Goal: Find contact information: Find contact information

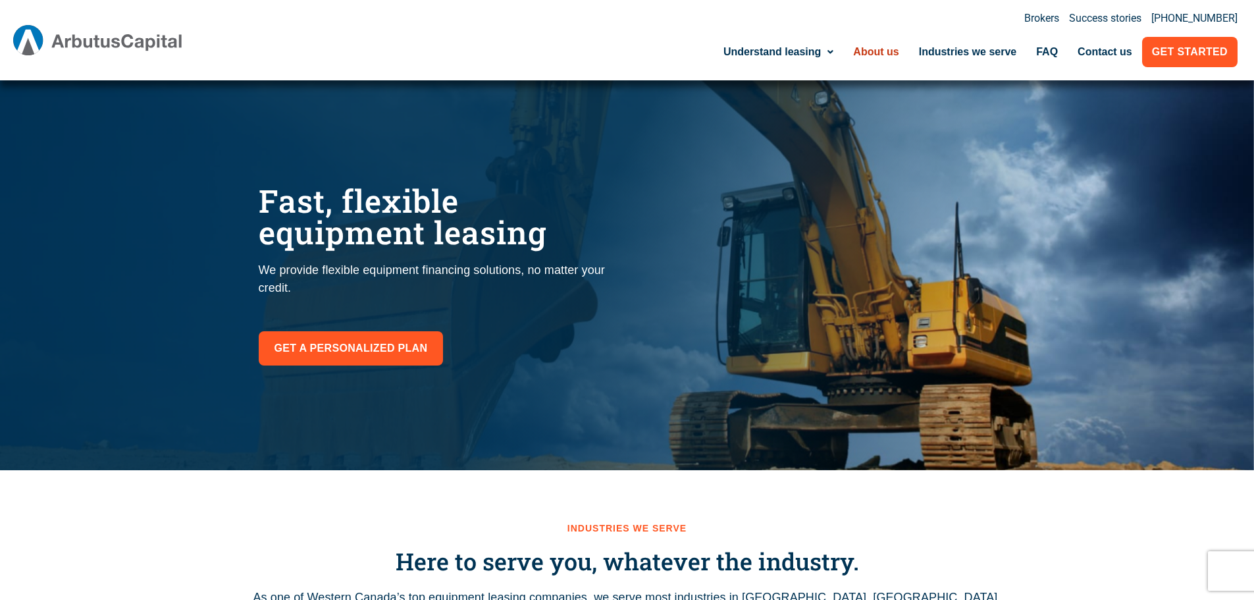
click at [877, 42] on link "About us" at bounding box center [875, 52] width 65 height 30
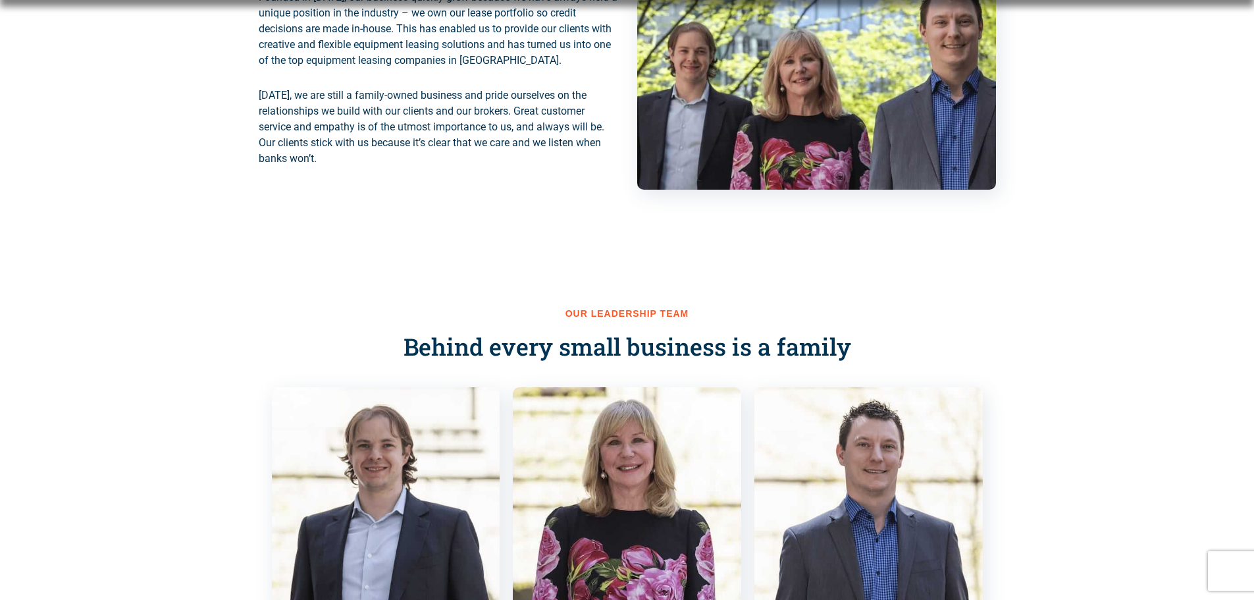
scroll to position [860, 0]
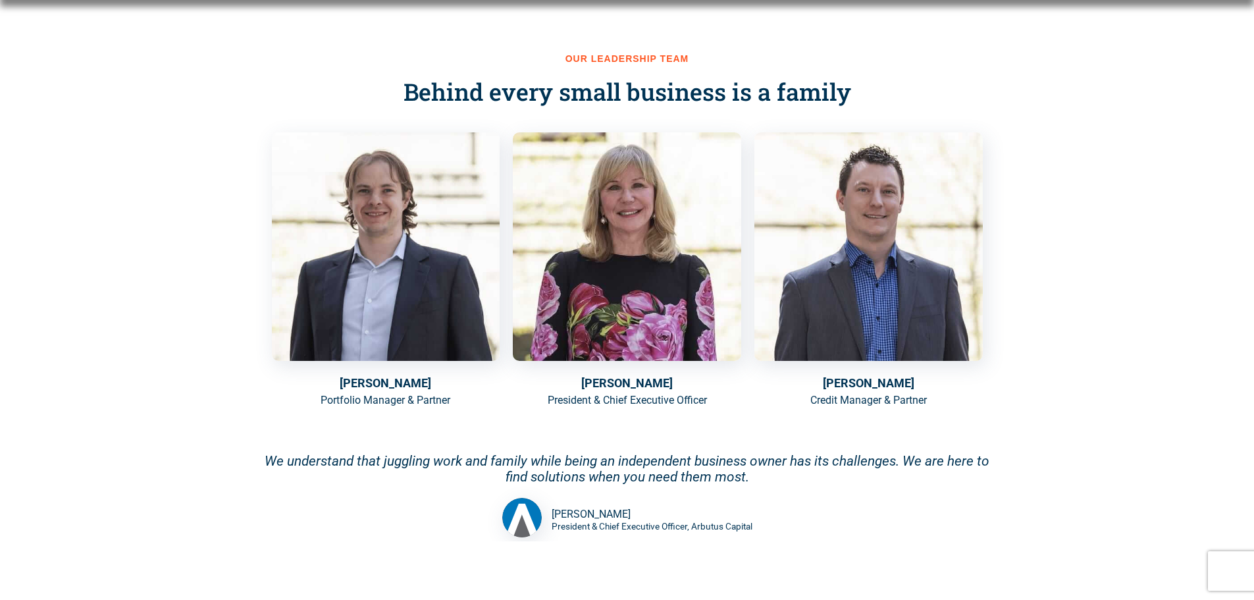
drag, startPoint x: 677, startPoint y: 385, endPoint x: 586, endPoint y: 383, distance: 90.2
click at [586, 383] on h5 "Elizabeth Benda" at bounding box center [627, 383] width 228 height 18
copy h5 "Elizabeth Benda"
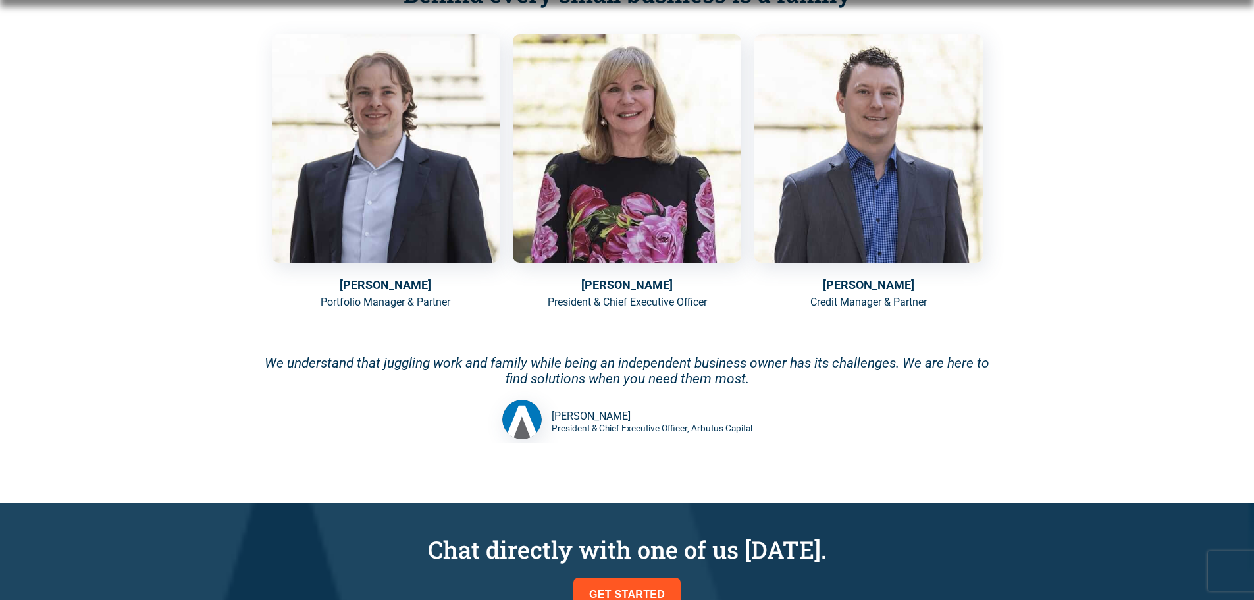
scroll to position [958, 0]
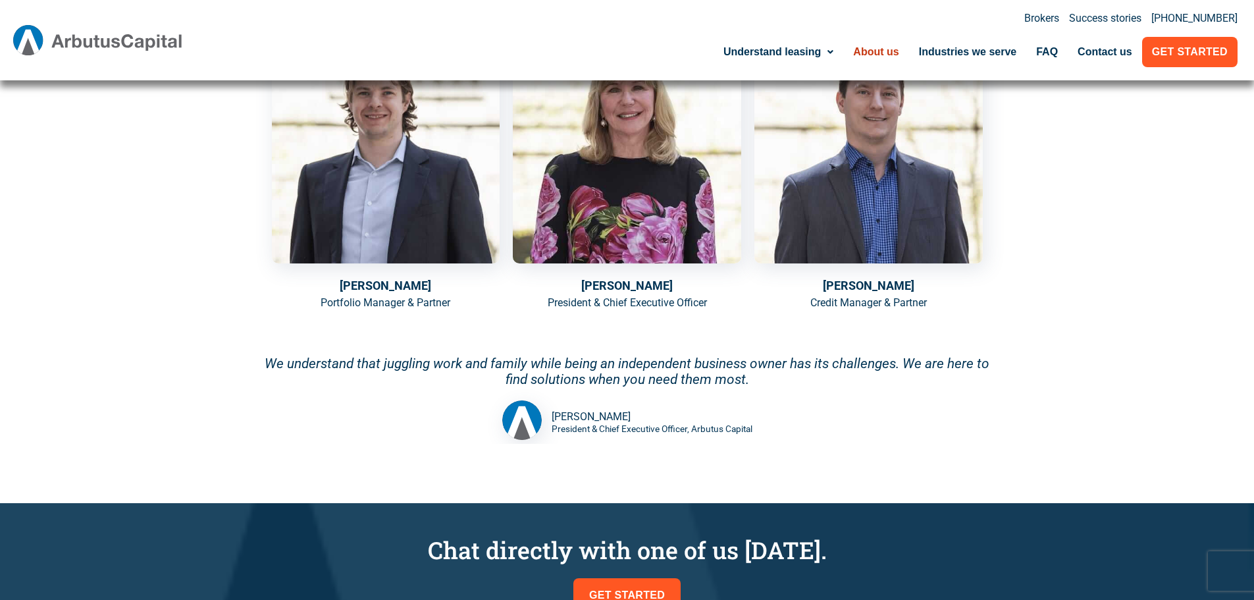
click at [483, 326] on div "Portfolio Manager & Partner" at bounding box center [386, 318] width 228 height 22
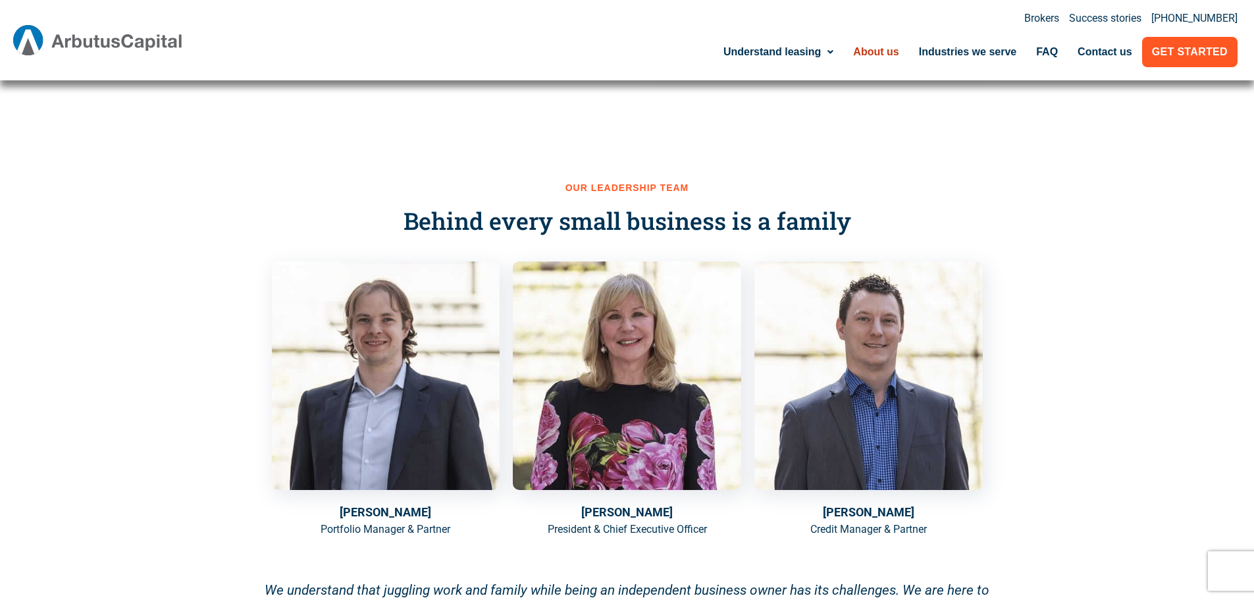
scroll to position [729, 0]
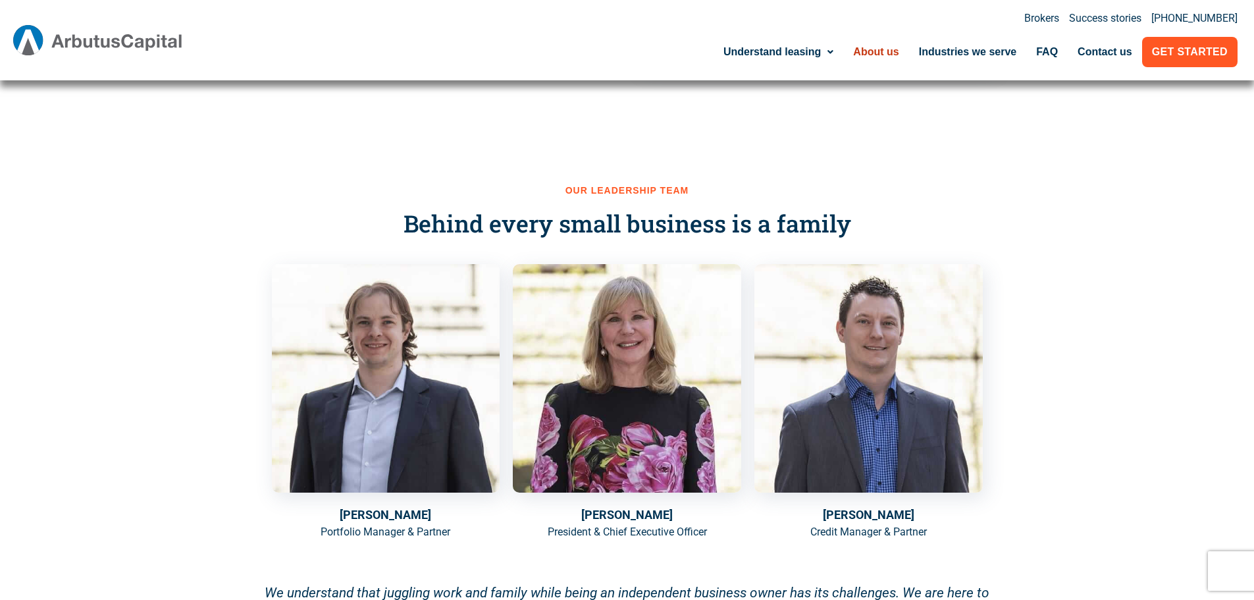
drag, startPoint x: 465, startPoint y: 244, endPoint x: 494, endPoint y: 138, distance: 109.1
click at [494, 138] on div "Our leadership team Behind every small business is a family Michael Benda Portf…" at bounding box center [627, 429] width 750 height 606
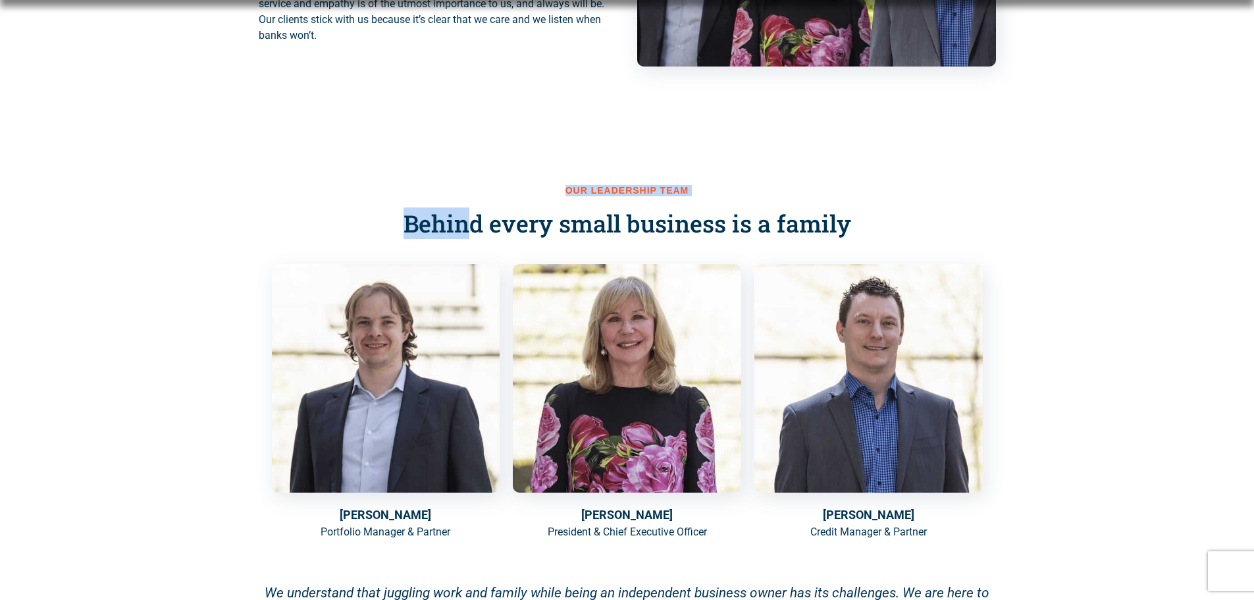
scroll to position [730, 0]
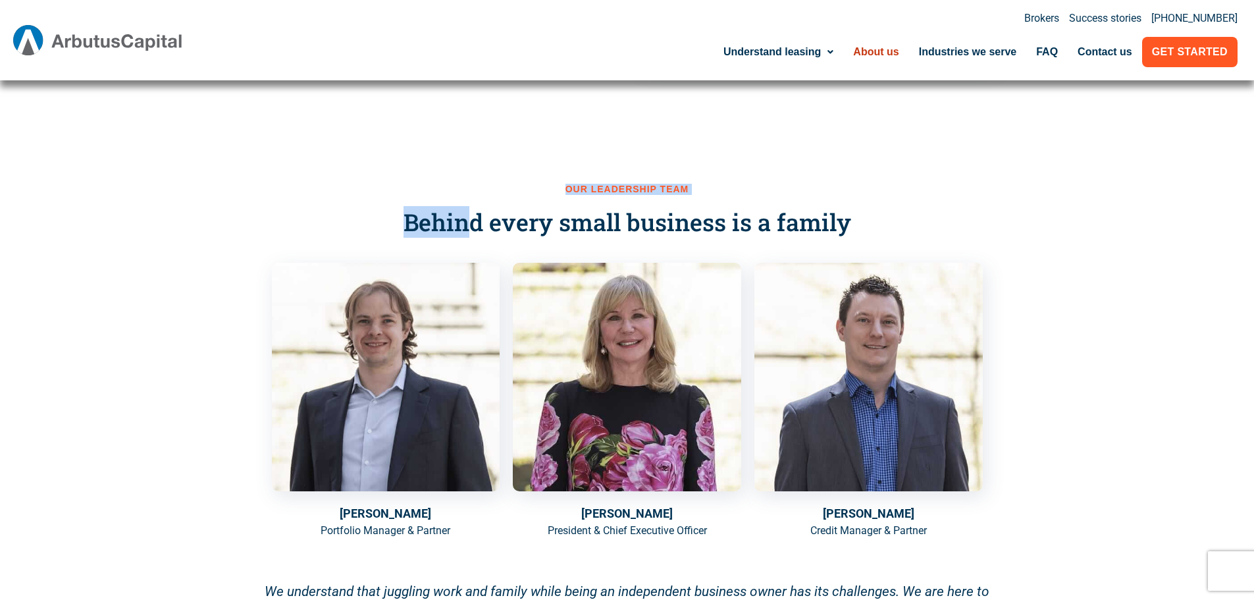
click at [378, 172] on div "Our leadership team Behind every small business is a family Michael Benda Portf…" at bounding box center [627, 427] width 750 height 606
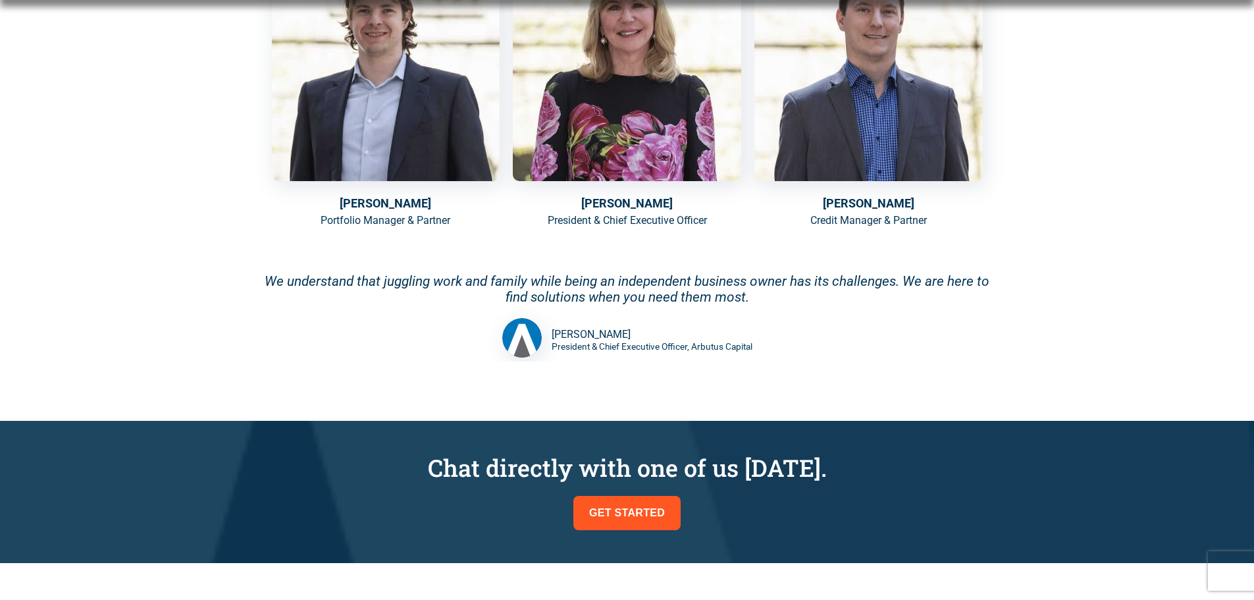
scroll to position [1041, 0]
